Goal: Task Accomplishment & Management: Manage account settings

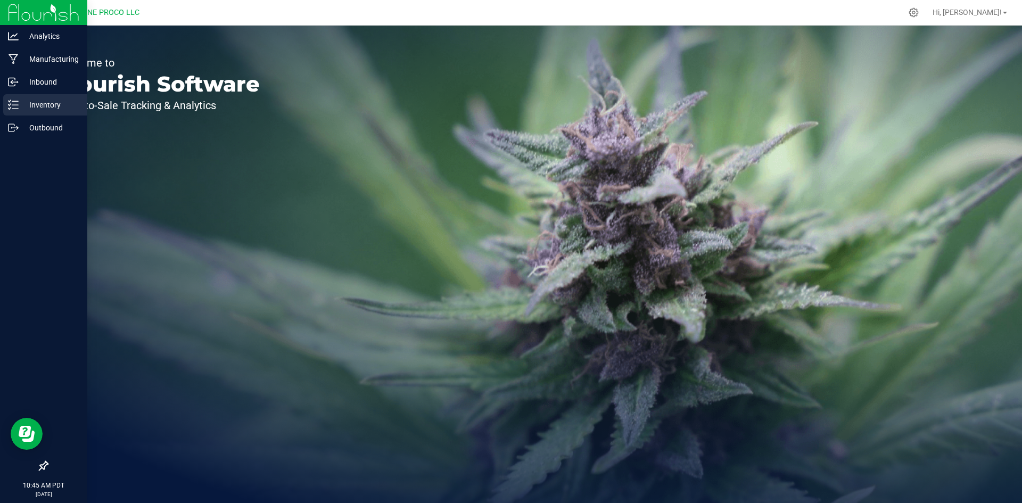
click at [23, 107] on p "Inventory" at bounding box center [51, 104] width 64 height 13
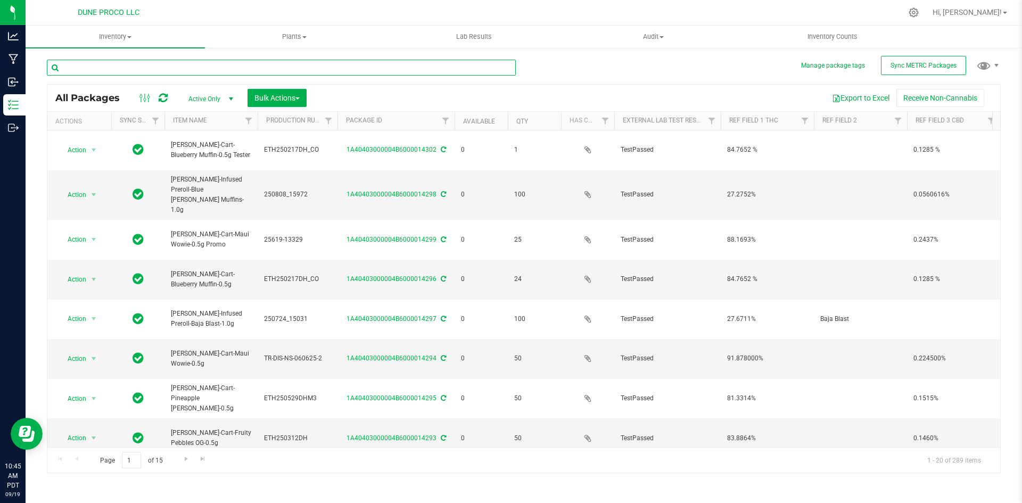
click at [358, 70] on input "text" at bounding box center [281, 68] width 469 height 16
type input "infused"
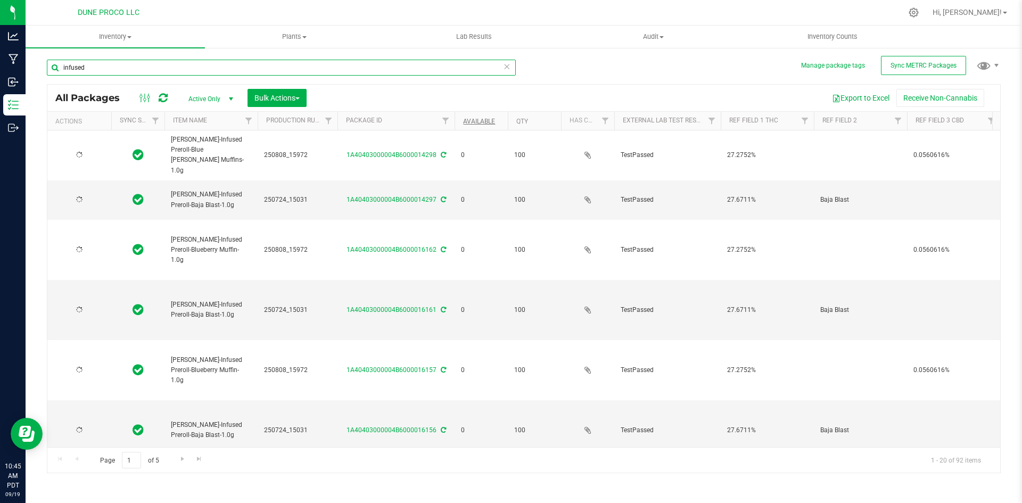
type input "[DATE]"
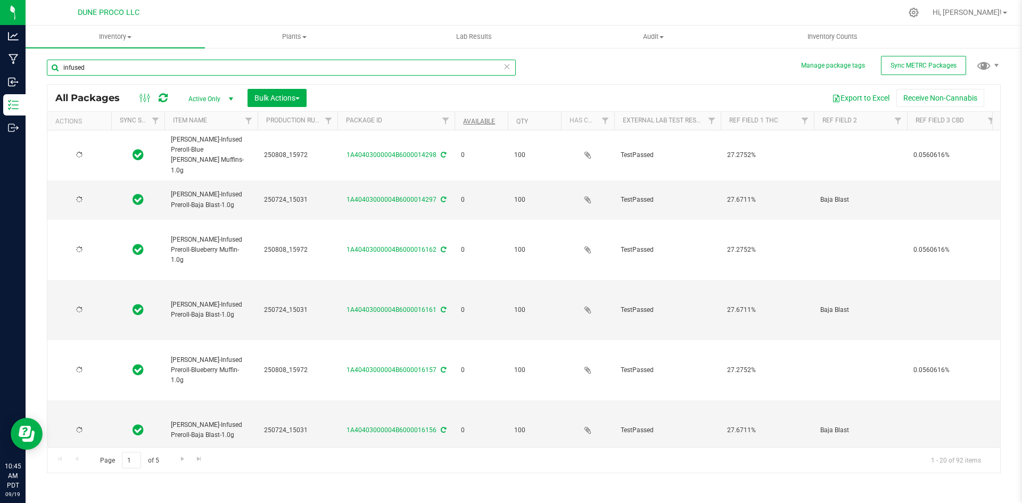
type input "[DATE]"
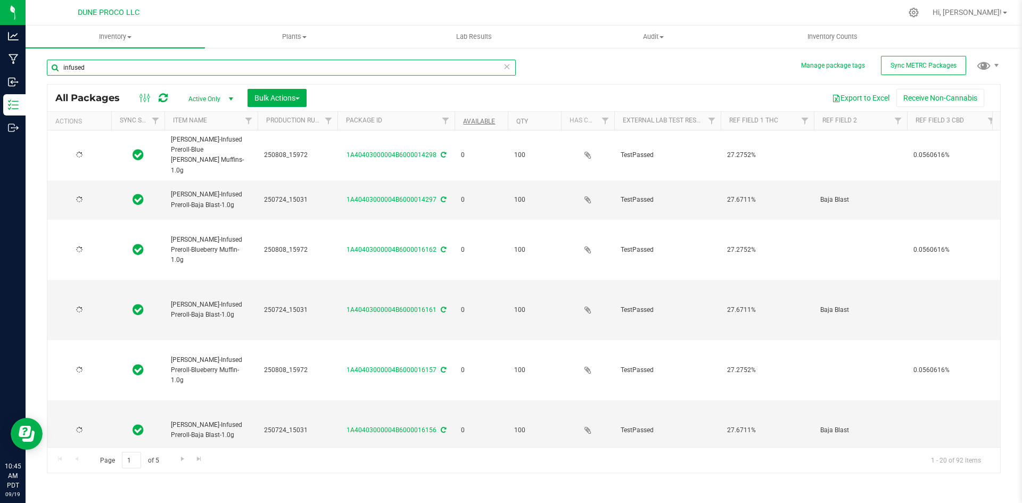
type input "[DATE]"
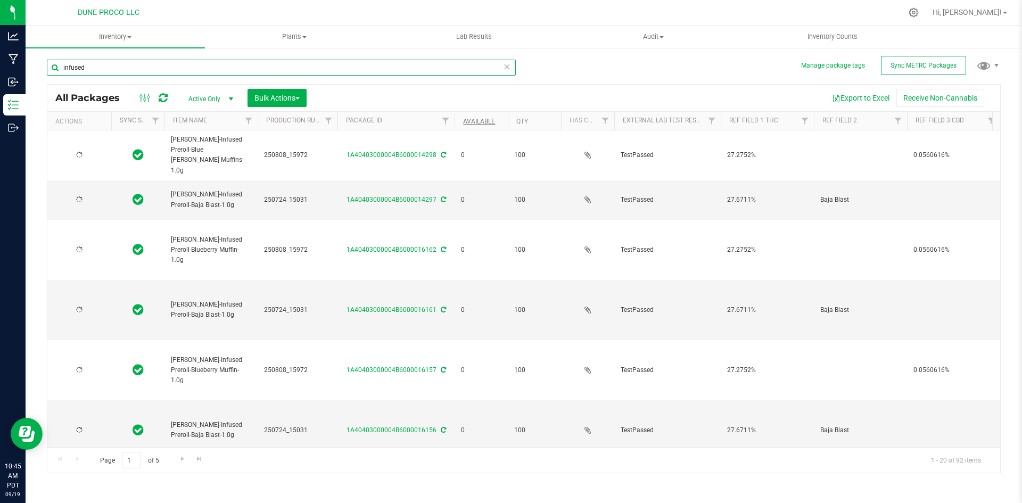
type input "[DATE]"
type input "infused"
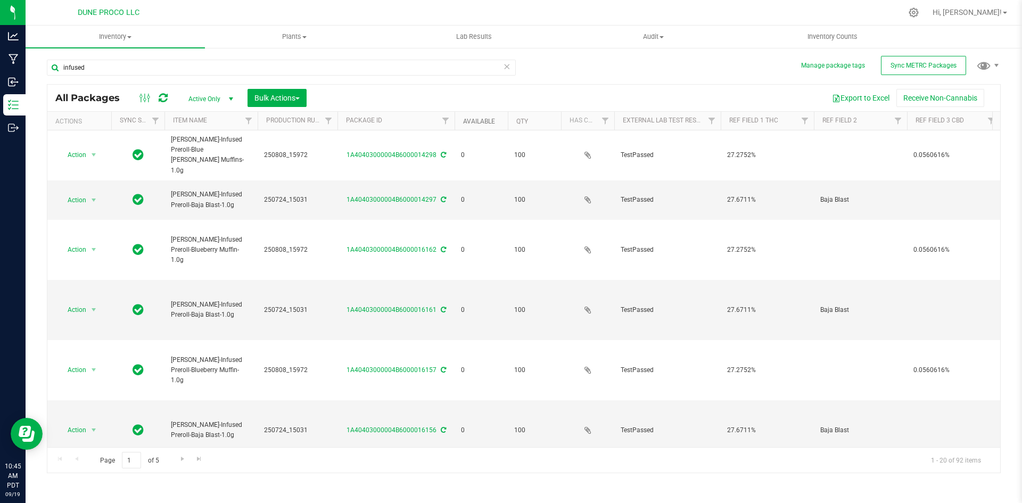
click at [474, 121] on link "Available" at bounding box center [479, 121] width 32 height 7
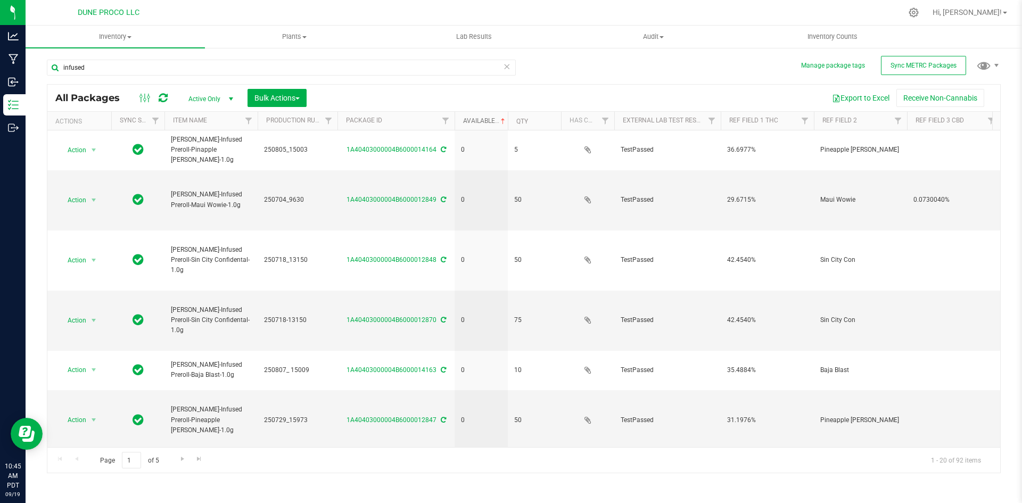
click at [474, 121] on link "Available" at bounding box center [485, 120] width 44 height 7
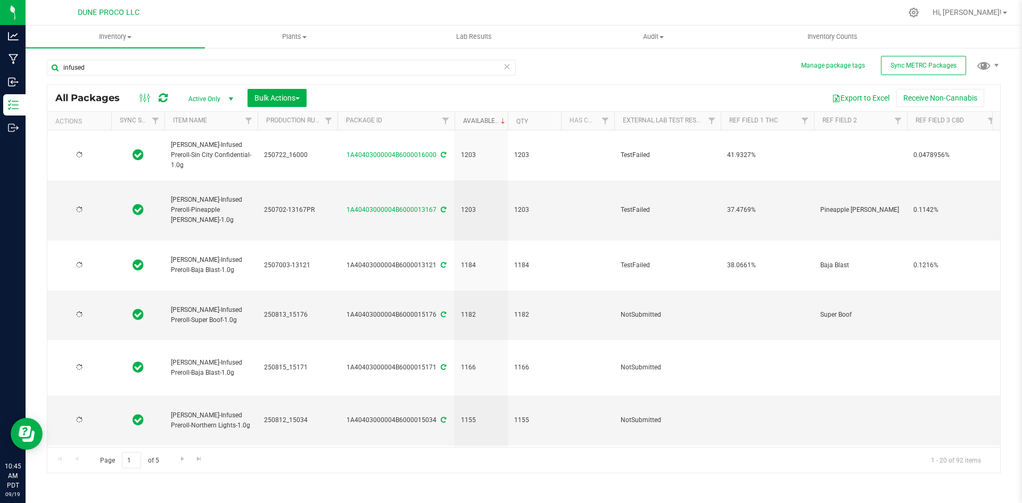
type input "[DATE]"
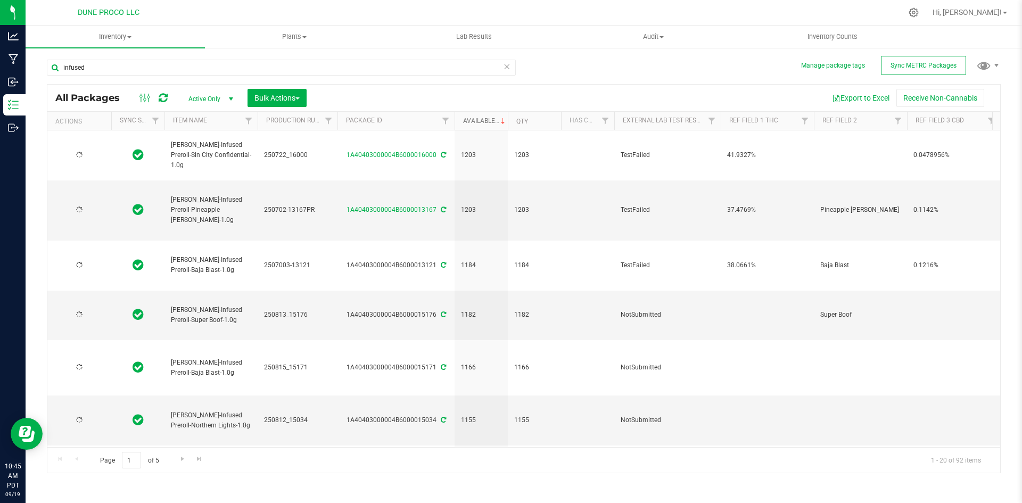
type input "[DATE]"
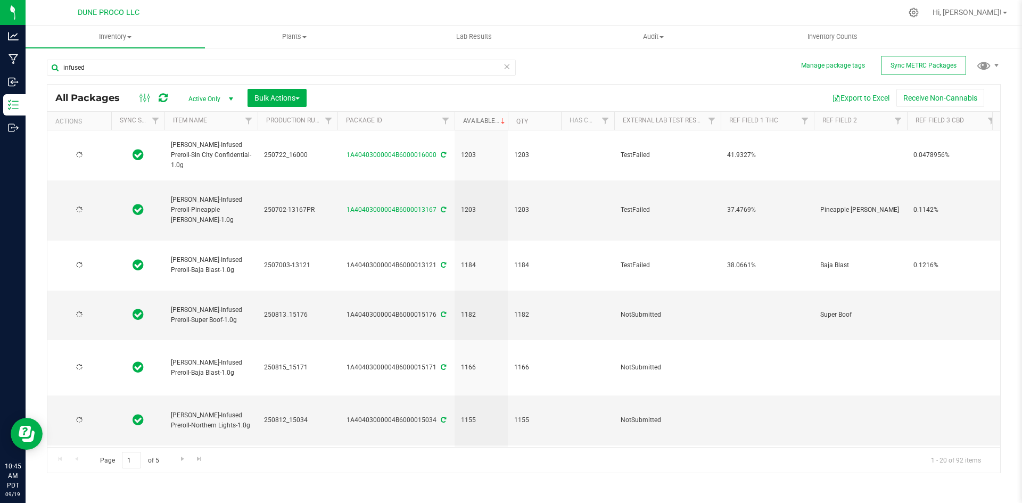
type input "[DATE]"
click at [709, 120] on span "Filter" at bounding box center [711, 121] width 9 height 9
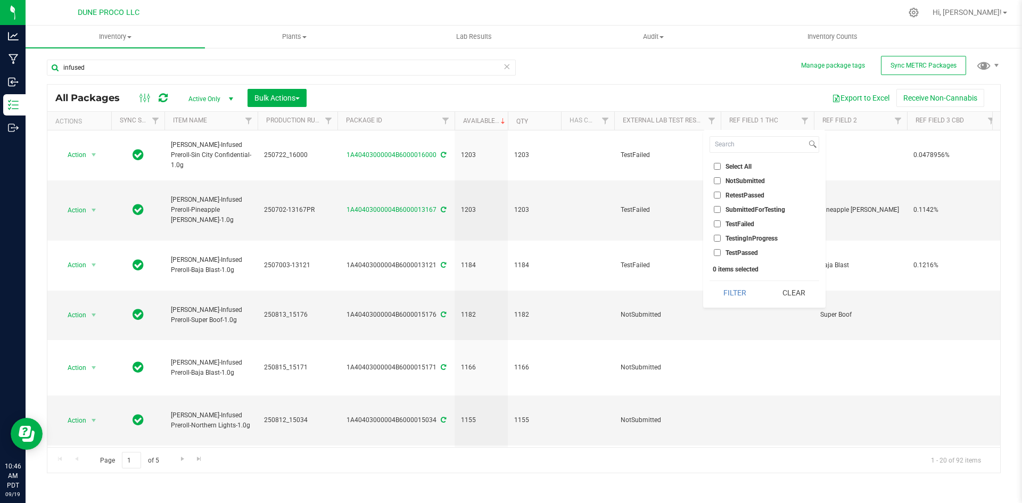
click at [715, 251] on input "TestPassed" at bounding box center [716, 252] width 7 height 7
checkbox input "true"
click at [731, 289] on button "Filter" at bounding box center [734, 292] width 51 height 23
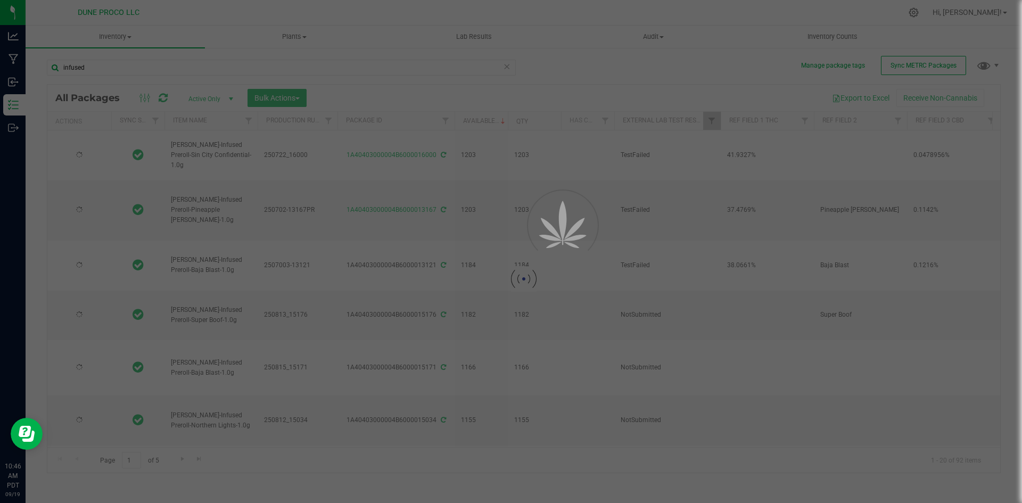
type input "[DATE]"
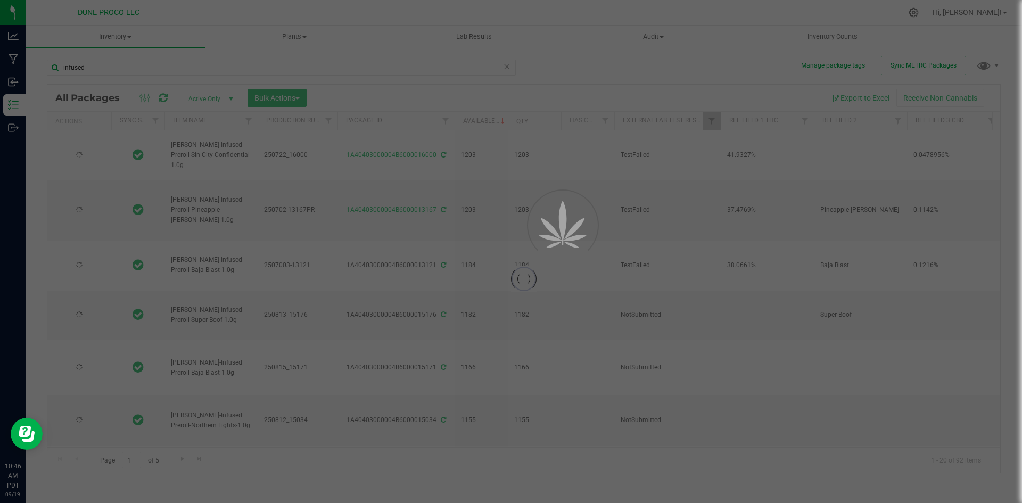
type input "[DATE]"
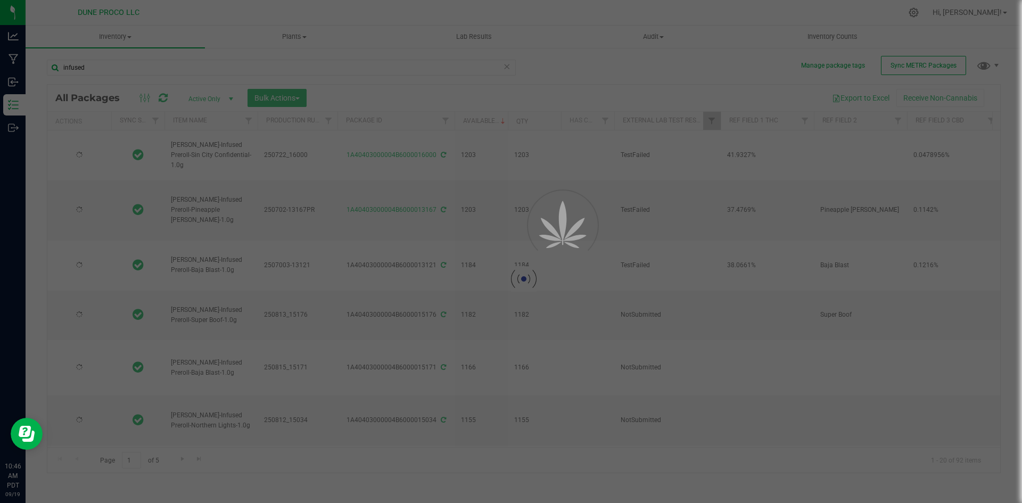
type input "[DATE]"
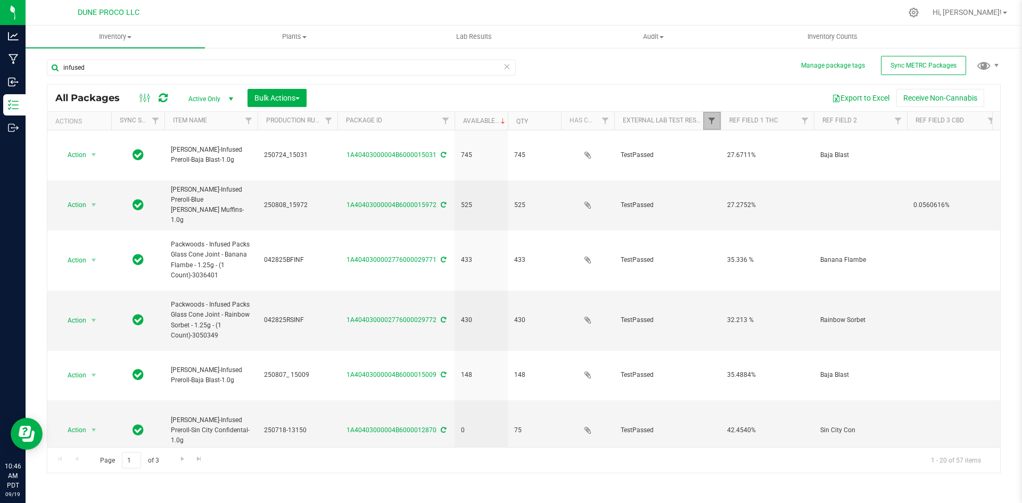
click at [708, 121] on span "Filter" at bounding box center [711, 121] width 9 height 9
click at [716, 194] on input "RetestPassed" at bounding box center [716, 195] width 7 height 7
checkbox input "true"
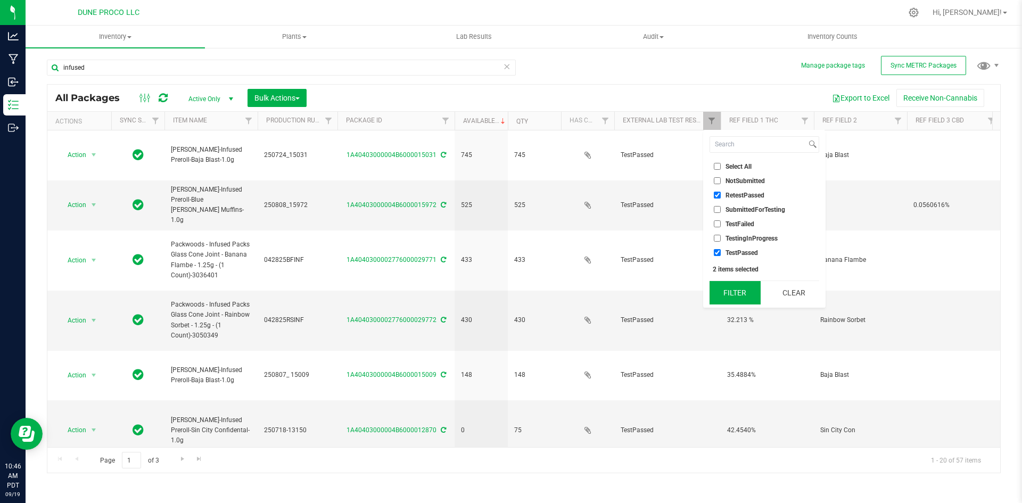
click at [742, 295] on button "Filter" at bounding box center [734, 292] width 51 height 23
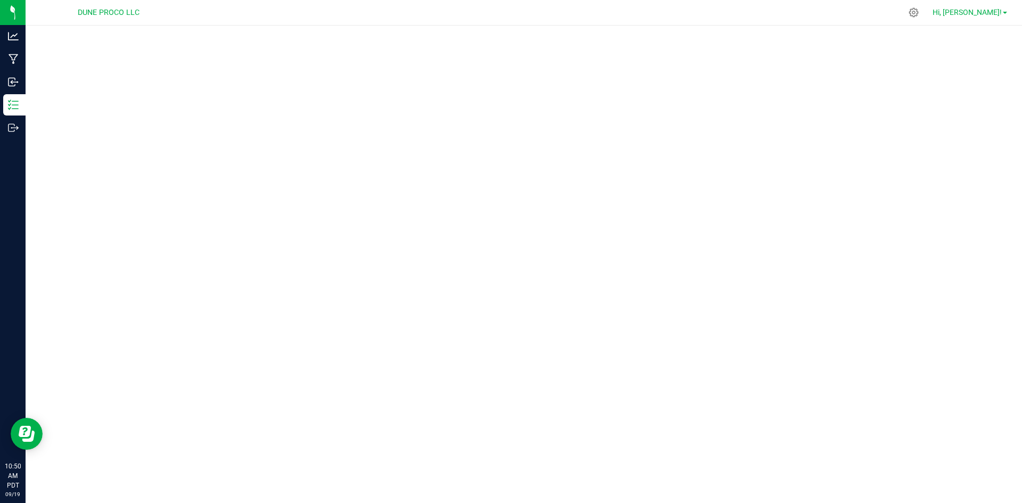
click at [997, 17] on link "Hi, [PERSON_NAME]!" at bounding box center [969, 12] width 83 height 11
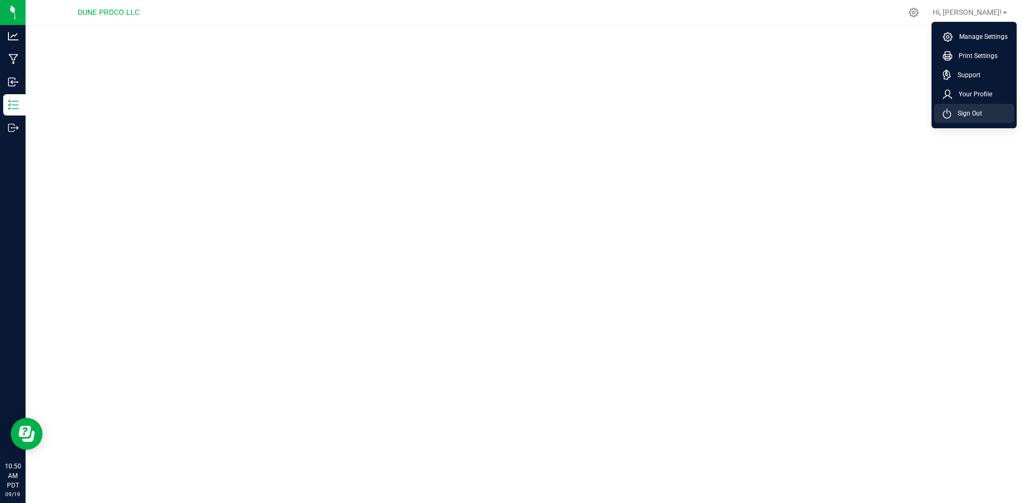
click at [969, 112] on span "Sign Out" at bounding box center [966, 113] width 31 height 11
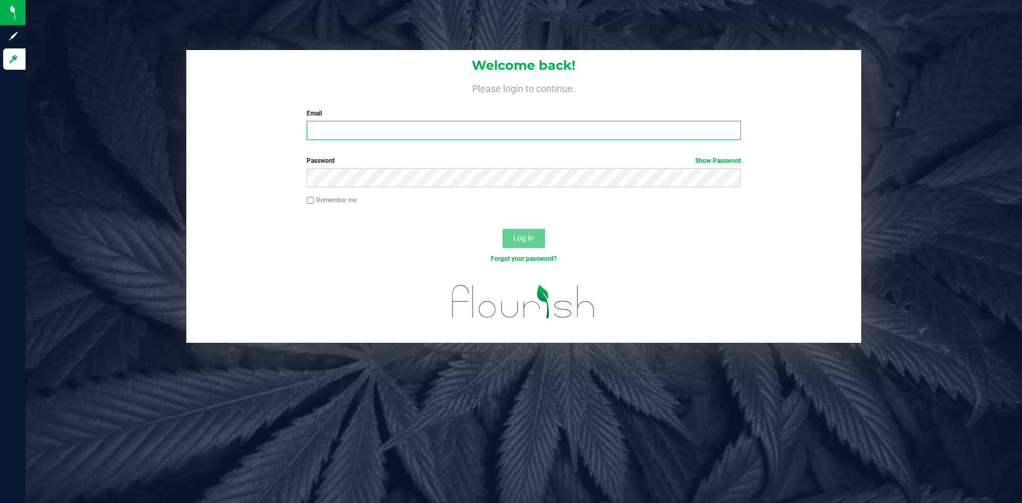
click at [544, 127] on input "Email" at bounding box center [523, 130] width 434 height 19
click at [435, 129] on input "Email" at bounding box center [523, 130] width 434 height 19
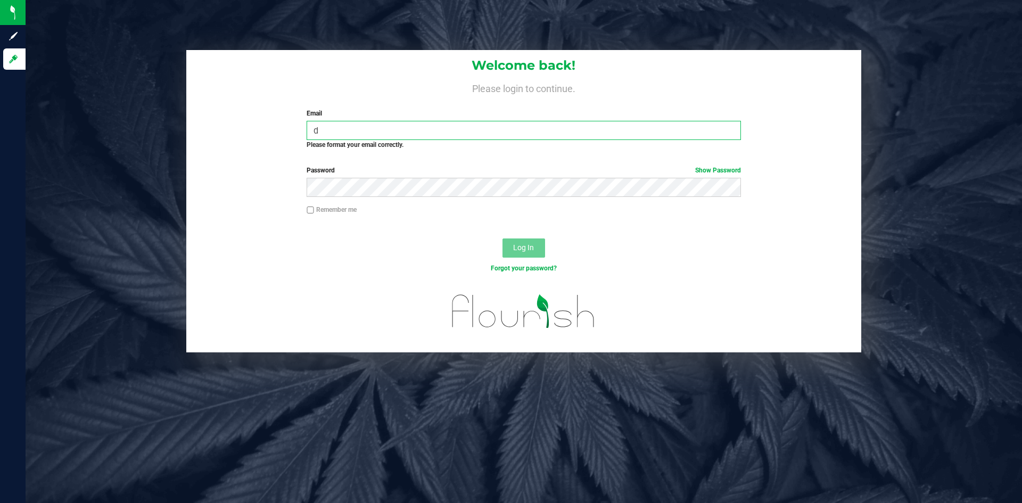
type input "doug.rowell@perfectharvestco.com"
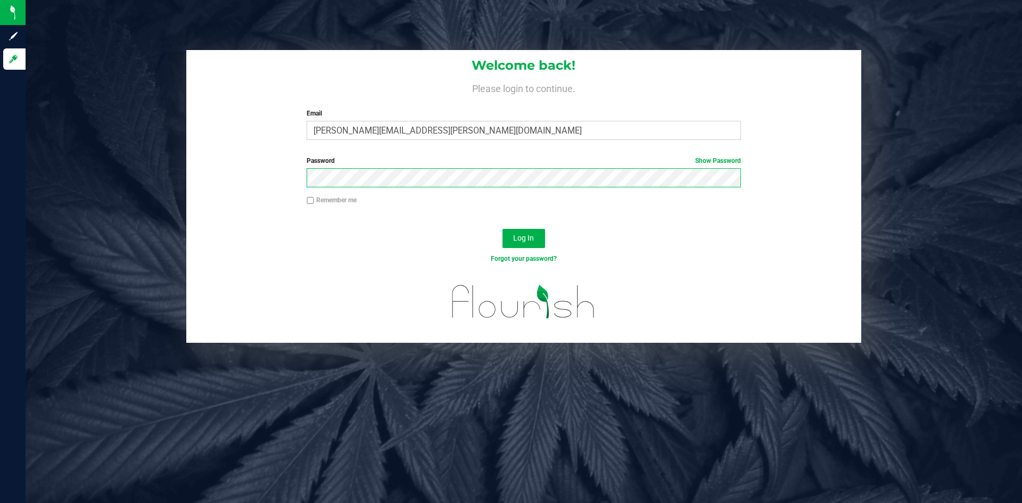
click at [502, 229] on button "Log In" at bounding box center [523, 238] width 43 height 19
